Goal: Find specific page/section: Find specific page/section

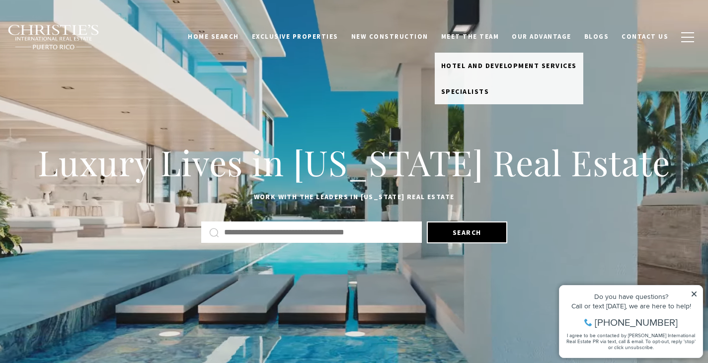
click at [480, 34] on link "Meet the Team" at bounding box center [470, 36] width 71 height 19
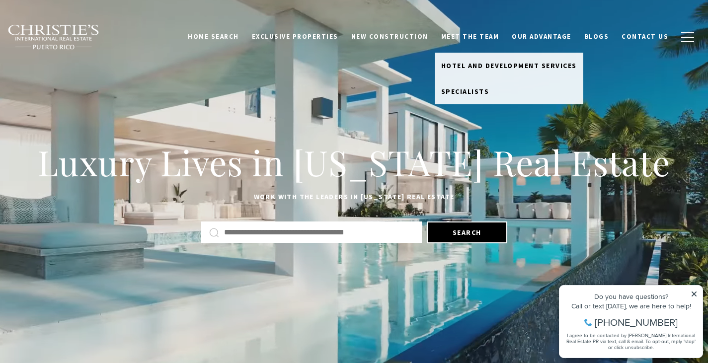
click at [479, 36] on link "Meet the Team" at bounding box center [470, 36] width 71 height 19
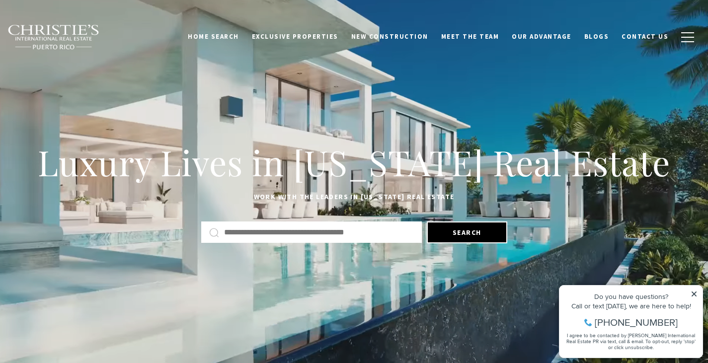
click at [479, 36] on link "Meet the Team" at bounding box center [470, 36] width 71 height 19
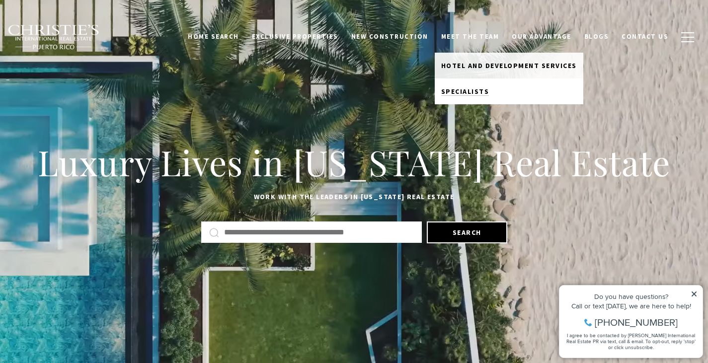
click at [466, 92] on span "Specialists" at bounding box center [465, 91] width 48 height 9
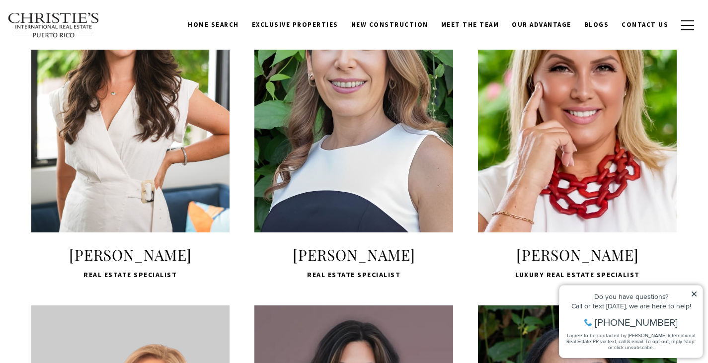
scroll to position [646, 0]
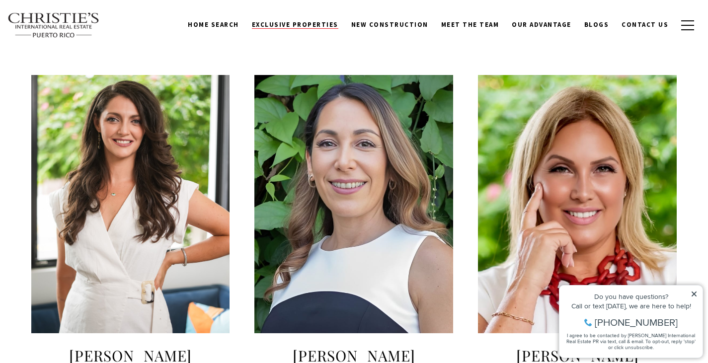
click at [306, 26] on span "Exclusive Properties" at bounding box center [295, 24] width 86 height 8
